Goal: Find specific page/section: Find specific page/section

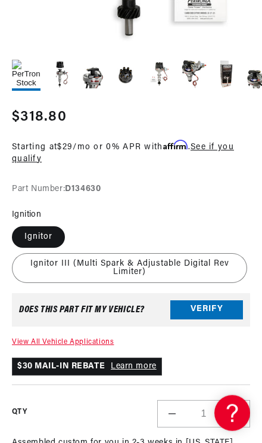
scroll to position [0, 215]
click at [41, 328] on div "PerTronix Stock Look Distributor for Ford 332-428 Engines PerTronix Stock Look …" at bounding box center [131, 332] width 239 height 453
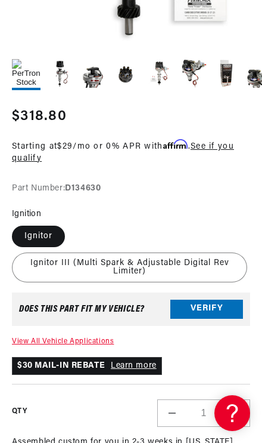
click at [186, 300] on button "Verify" at bounding box center [207, 308] width 73 height 19
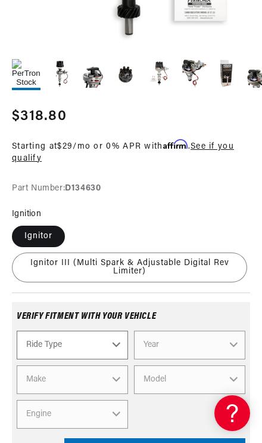
scroll to position [0, 0]
click at [31, 333] on select "Ride Type Automotive Agricultural Industrial Marine Motorcycle" at bounding box center [73, 345] width 112 height 29
select select "Automotive"
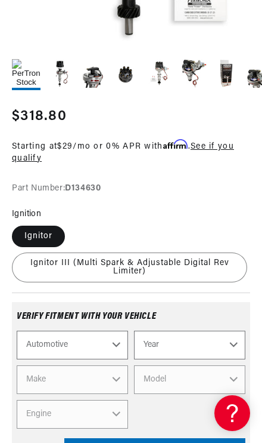
click at [159, 339] on select "Year [DATE] 2021 2020 2019 2018 2017 2016 2015 2014 2013 2012 2011 2010 2009 20…" at bounding box center [190, 345] width 112 height 29
select select "1966"
click at [30, 376] on select "Make Alfa Romeo American Motors Aston [PERSON_NAME][GEOGRAPHIC_DATA] [PERSON_NA…" at bounding box center [73, 379] width 112 height 29
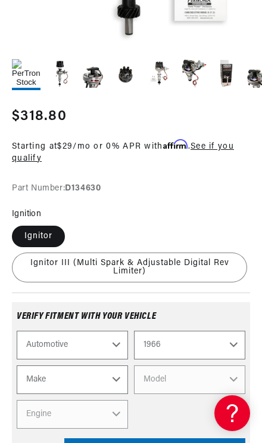
select select "Ford"
click at [148, 379] on select "Model Bronco Club Wagon Country Sedan Country Squire Custom Custom 500 Econolin…" at bounding box center [190, 379] width 112 height 29
select select "Thunderbird"
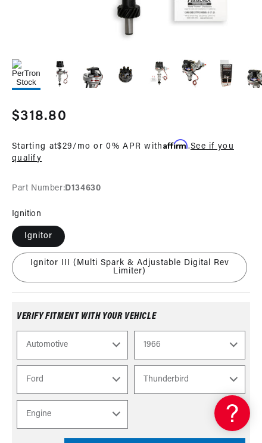
click at [22, 412] on select "Engine 5.4L 6.6L 7.5L 352cid / 5.8L 390cid / 6.4L 427cid / 7.0L 428cid / 7.0L" at bounding box center [73, 414] width 112 height 29
select select "428cid-7.0L"
select select "Engine"
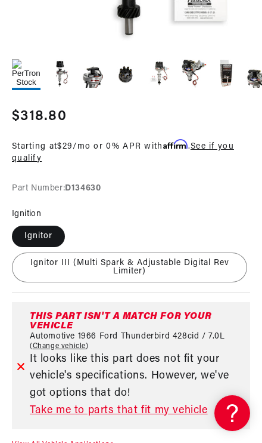
click at [109, 407] on link "Take me to parts that fit my vehicle" at bounding box center [138, 410] width 216 height 17
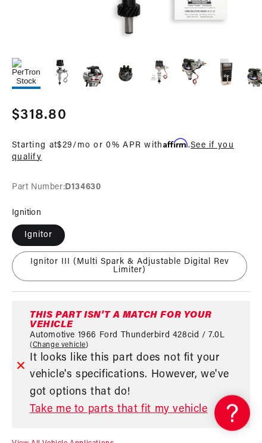
scroll to position [385, 0]
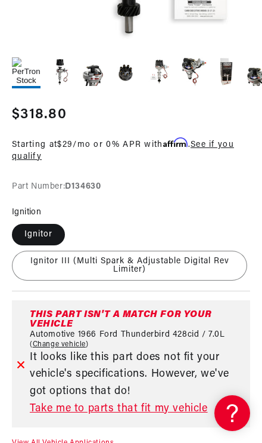
click at [32, 440] on link "View All Vehicle Applications" at bounding box center [63, 442] width 102 height 7
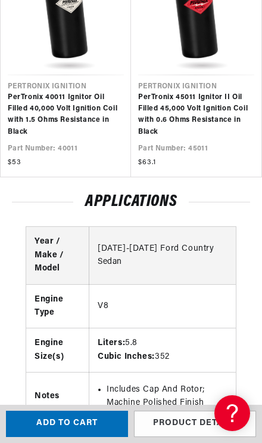
scroll to position [1857, 0]
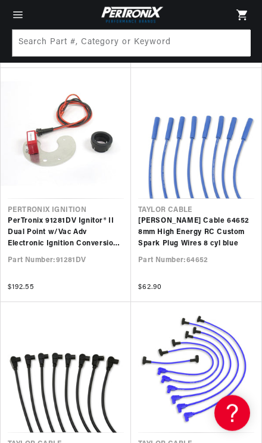
scroll to position [1127, 0]
